Goal: Task Accomplishment & Management: Complete application form

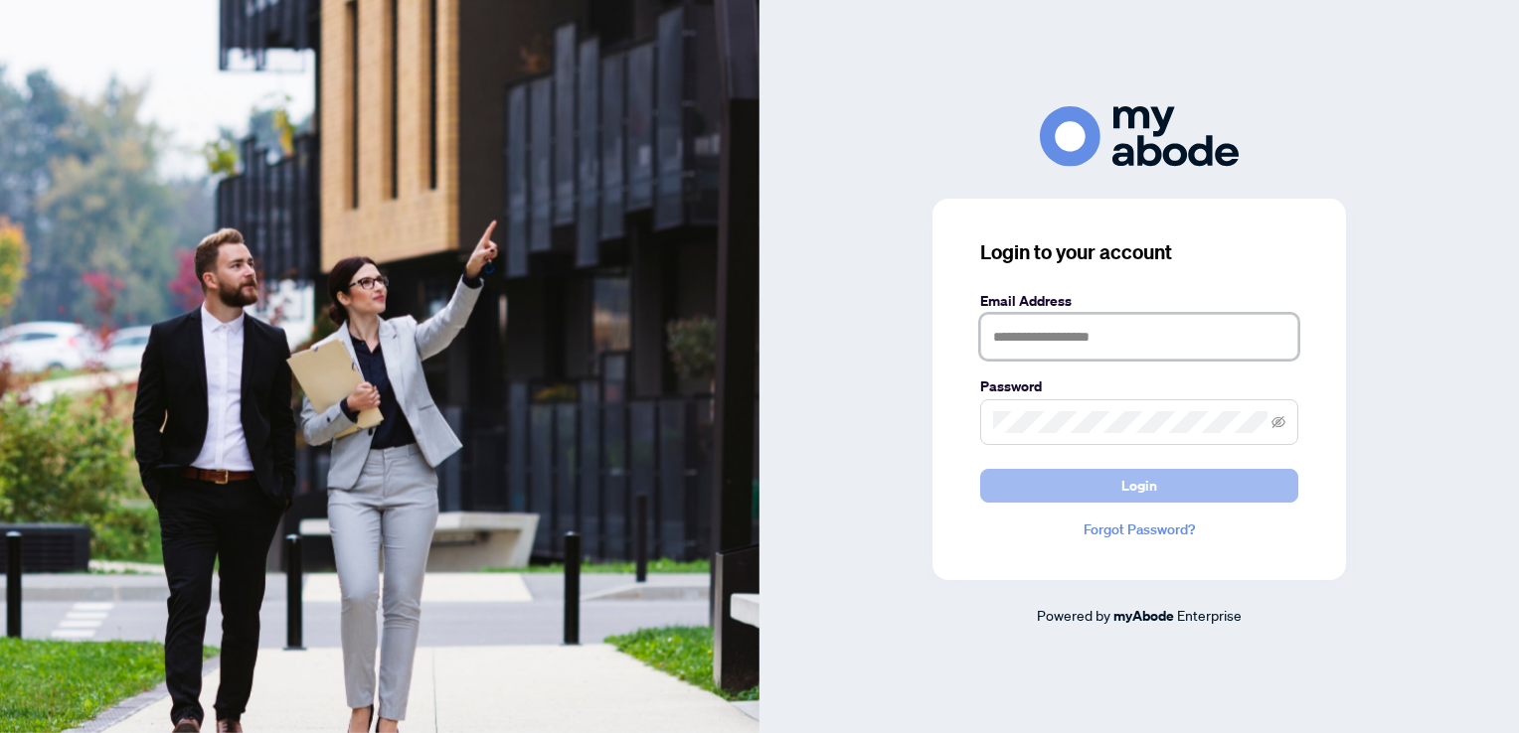
type input "**********"
click at [1104, 479] on button "Login" at bounding box center [1139, 486] width 318 height 34
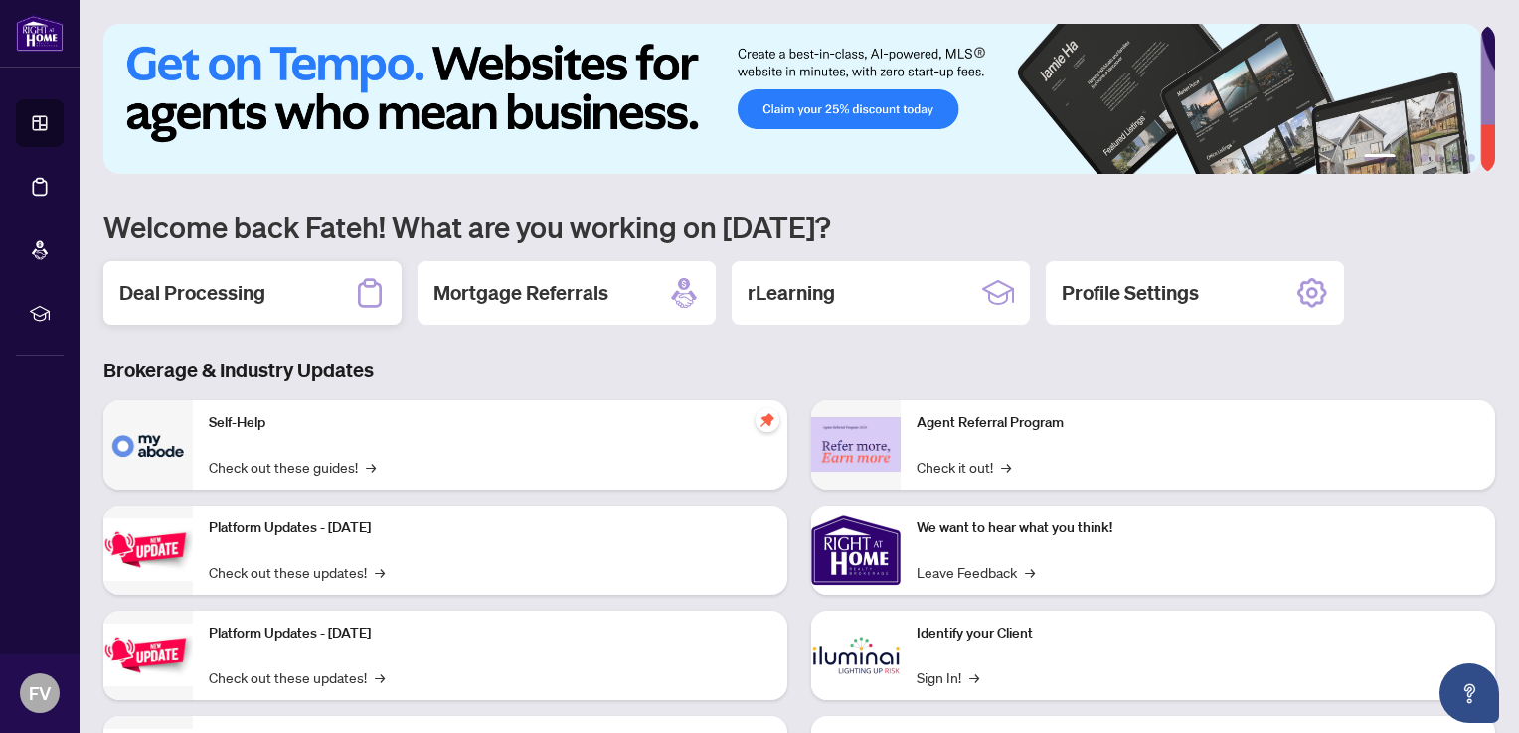
click at [224, 284] on h2 "Deal Processing" at bounding box center [192, 293] width 146 height 28
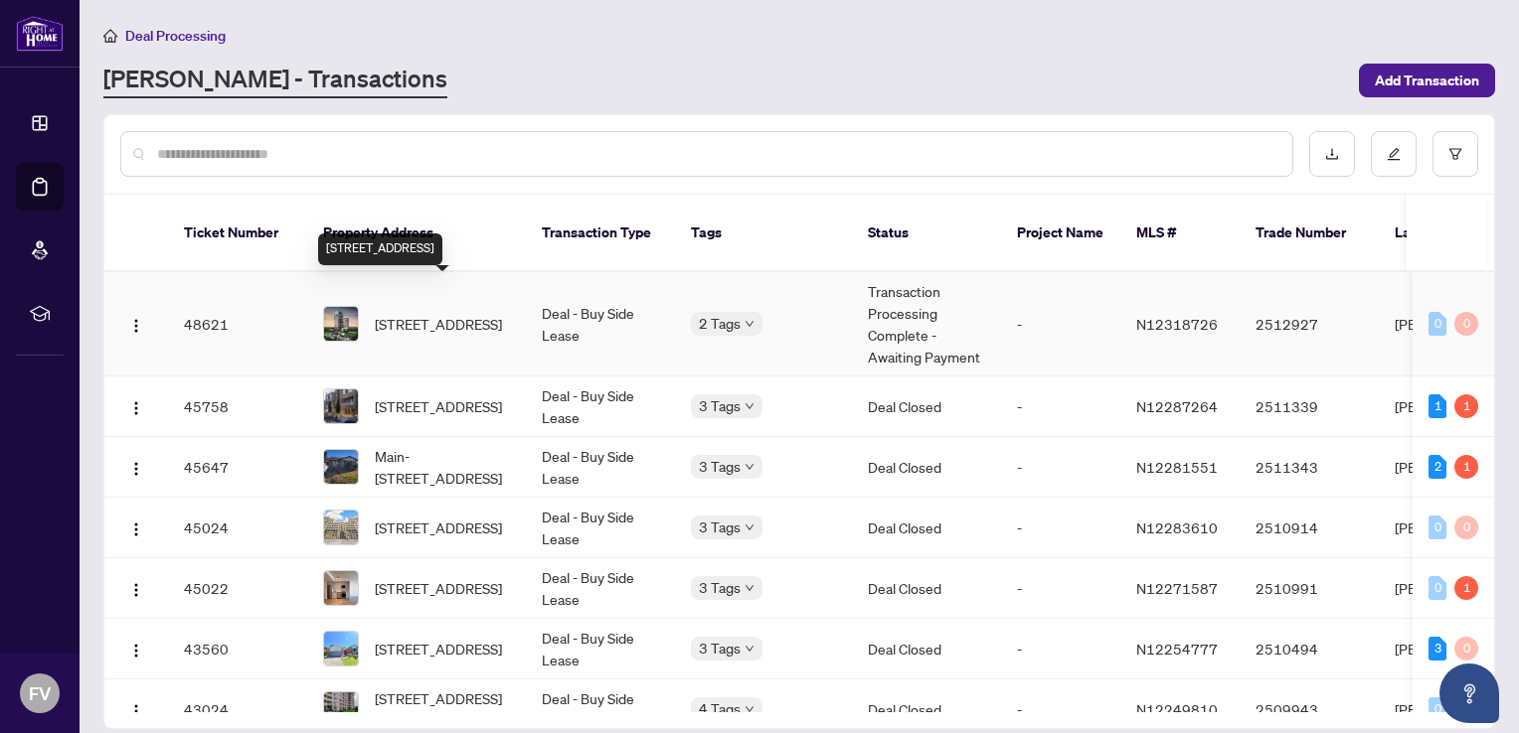
click at [392, 313] on span "[STREET_ADDRESS]" at bounding box center [438, 324] width 127 height 22
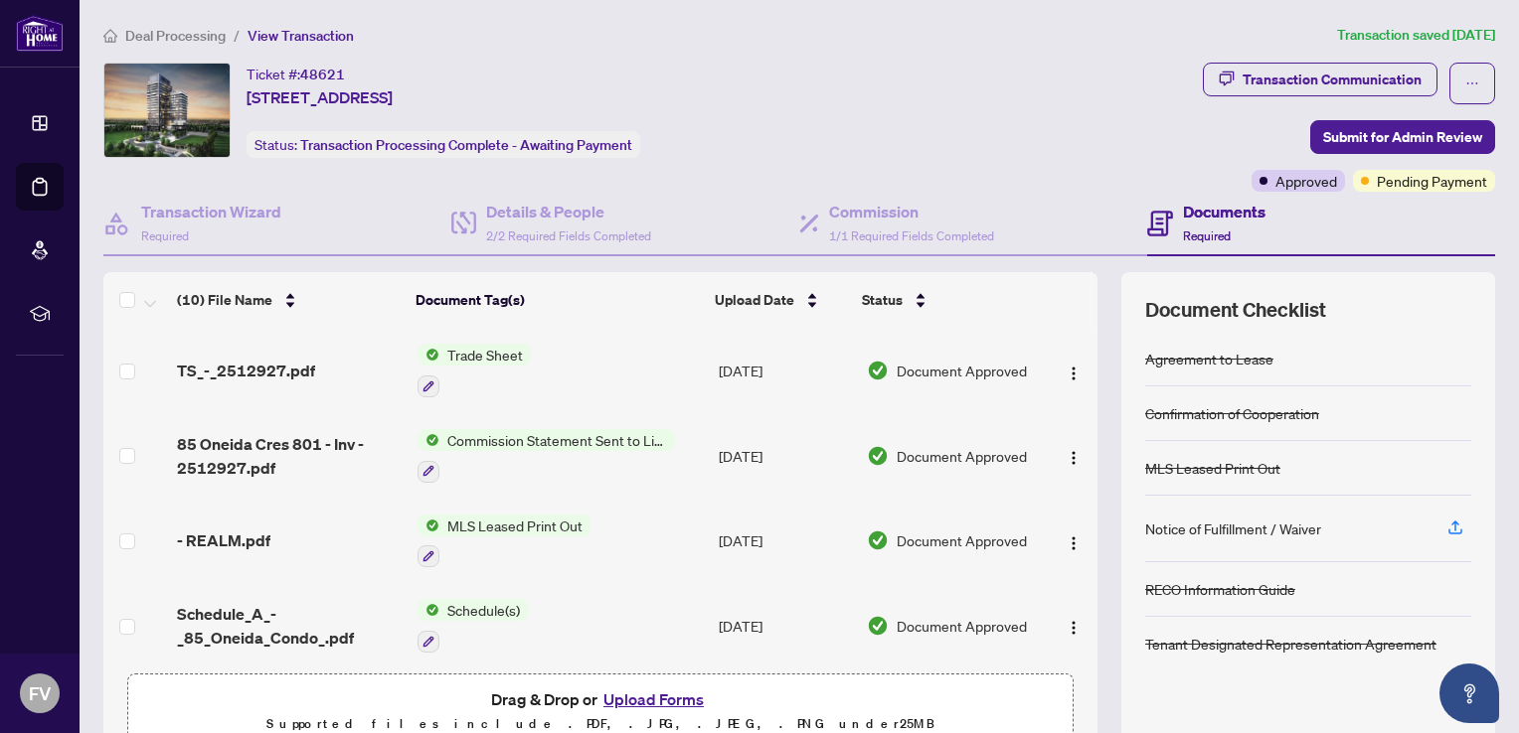
click at [1191, 209] on h4 "Documents" at bounding box center [1224, 212] width 82 height 24
click at [1361, 136] on span "Submit for Admin Review" at bounding box center [1402, 137] width 159 height 32
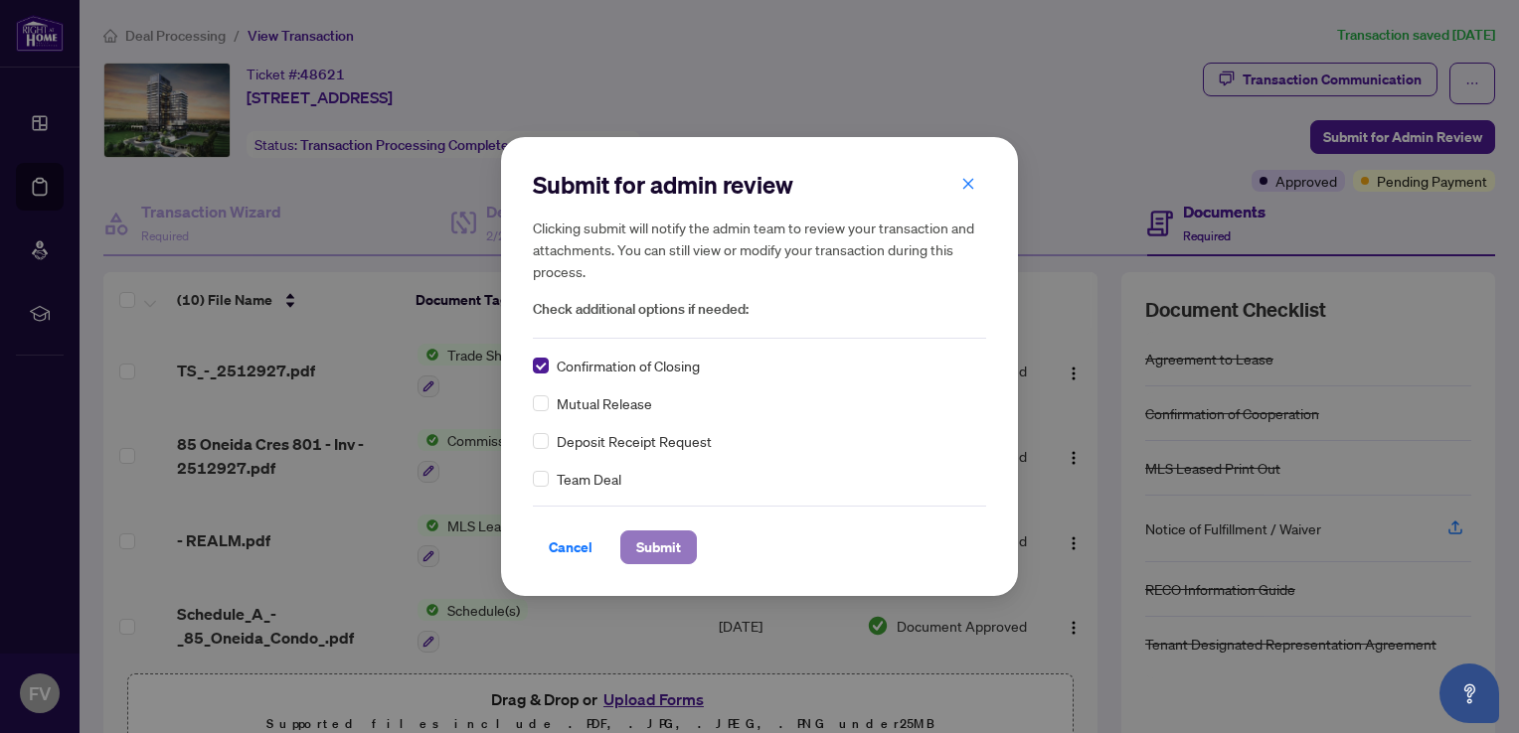
click at [654, 548] on span "Submit" at bounding box center [658, 548] width 45 height 32
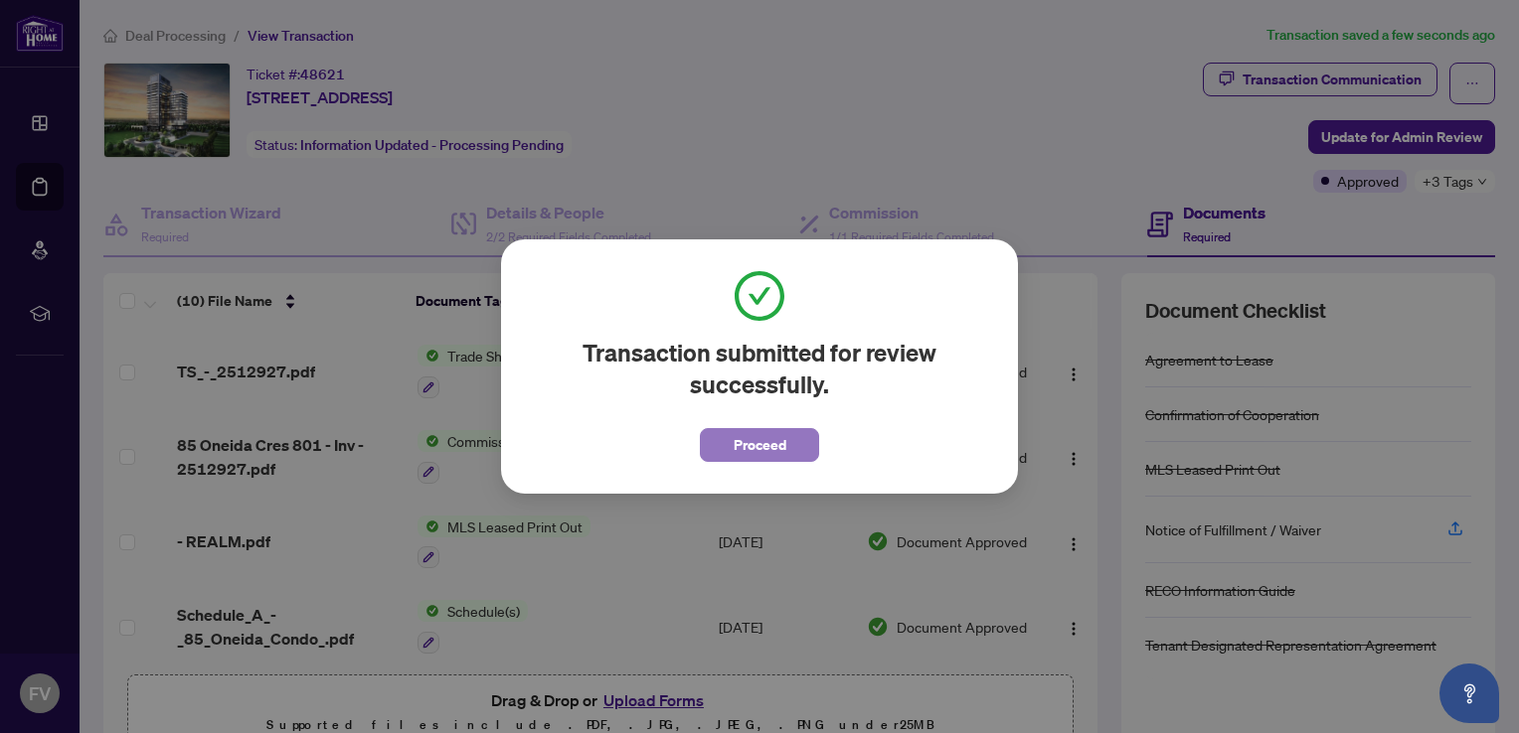
click at [754, 439] on span "Proceed" at bounding box center [759, 445] width 53 height 32
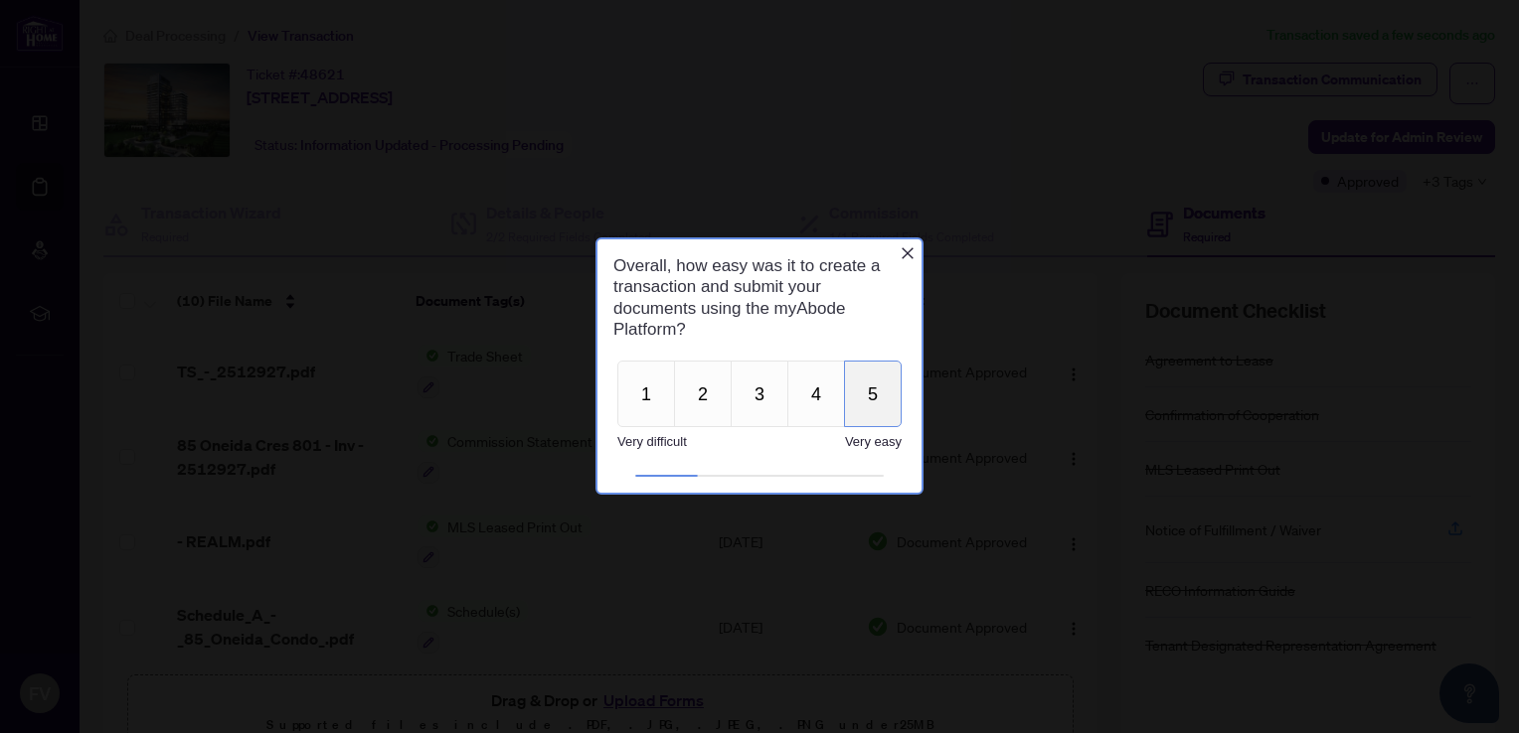
click at [867, 401] on button "5" at bounding box center [873, 394] width 58 height 67
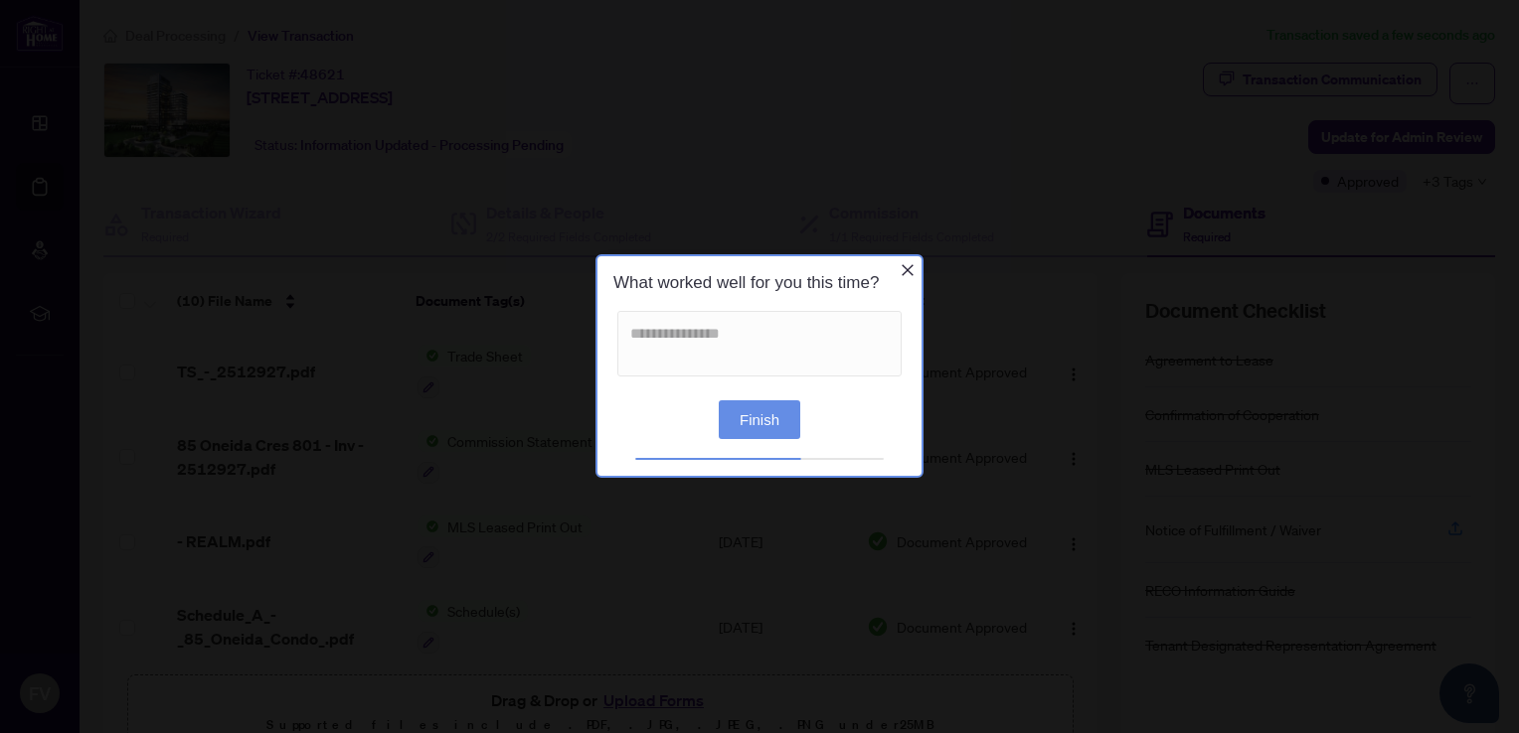
click at [764, 412] on button "Finish" at bounding box center [759, 420] width 81 height 39
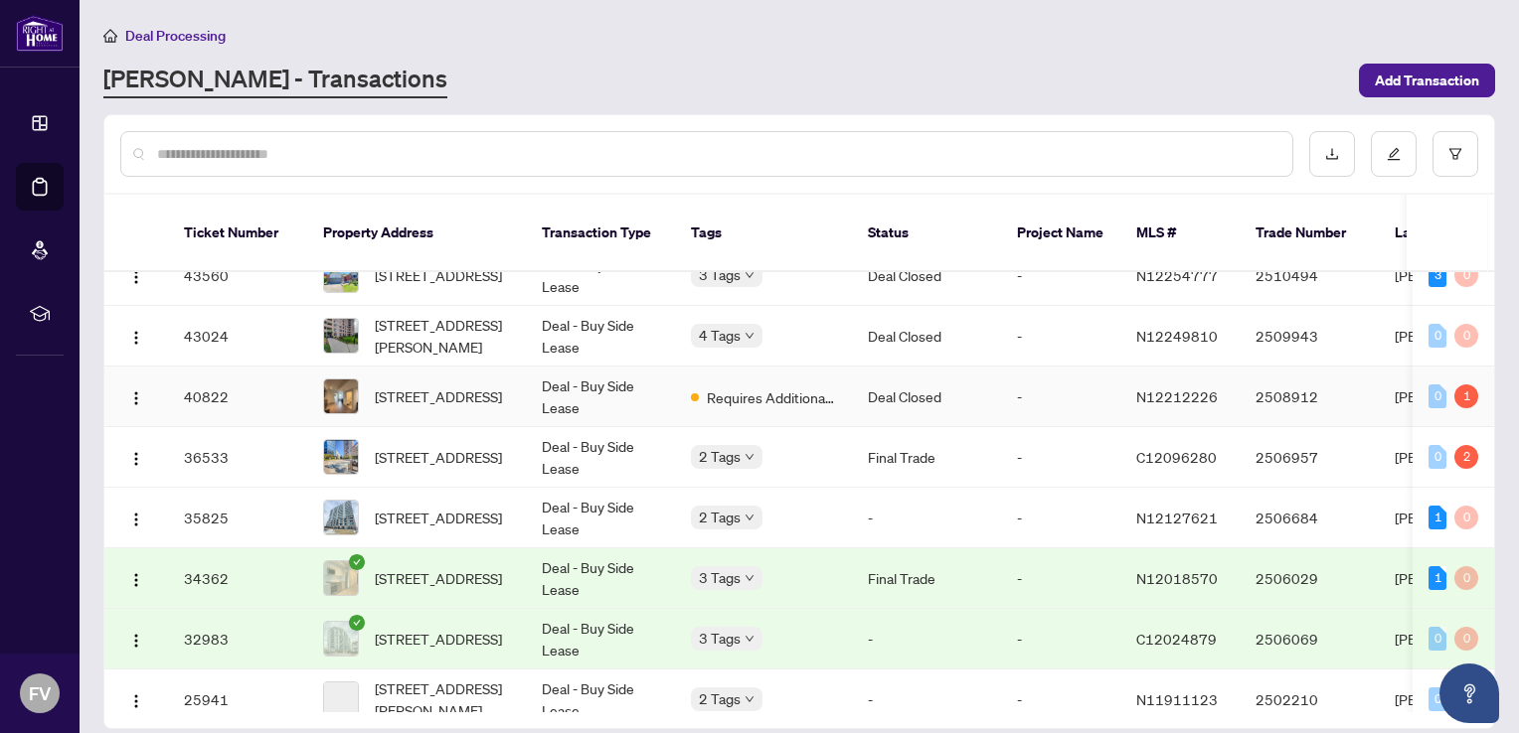
scroll to position [373, 0]
click at [437, 508] on span "[STREET_ADDRESS]" at bounding box center [438, 519] width 127 height 22
